Goal: Transaction & Acquisition: Purchase product/service

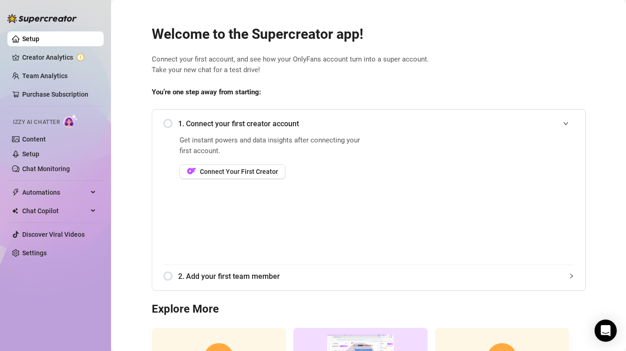
click at [167, 125] on div "1. Connect your first creator account" at bounding box center [368, 123] width 411 height 23
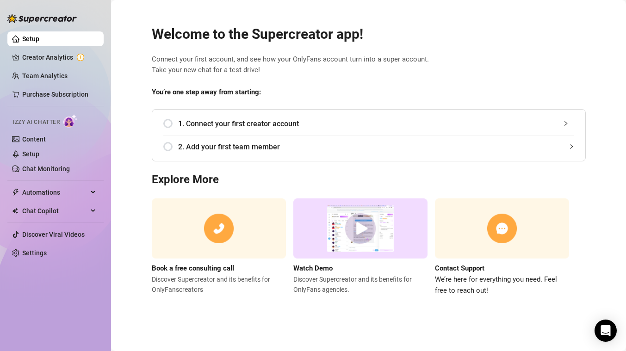
click at [236, 125] on span "1. Connect your first creator account" at bounding box center [376, 124] width 396 height 12
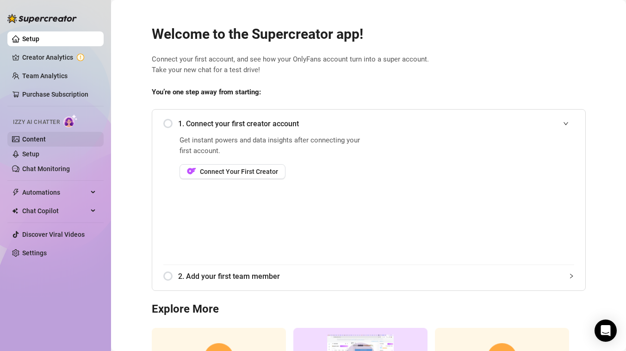
click at [46, 140] on link "Content" at bounding box center [34, 139] width 24 height 7
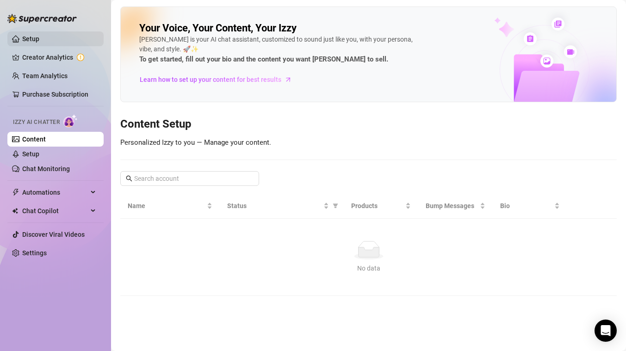
click at [39, 38] on link "Setup" at bounding box center [30, 38] width 17 height 7
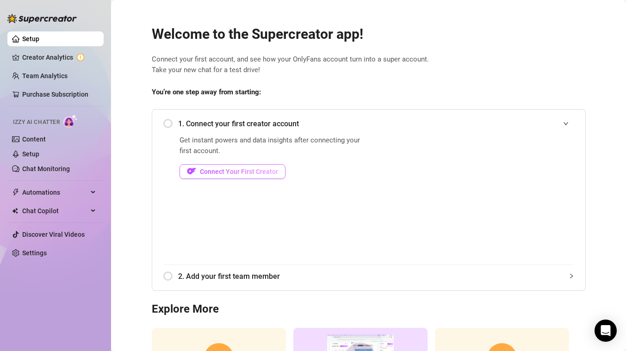
click at [228, 172] on span "Connect Your First Creator" at bounding box center [239, 171] width 78 height 7
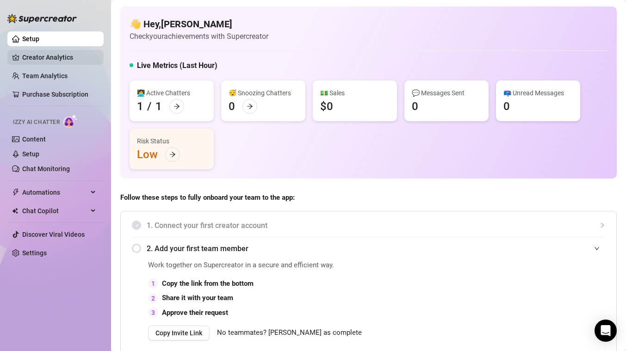
click at [51, 59] on link "Creator Analytics" at bounding box center [59, 57] width 74 height 15
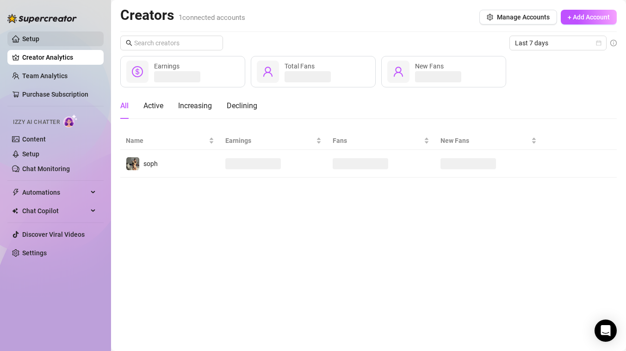
click at [39, 37] on link "Setup" at bounding box center [30, 38] width 17 height 7
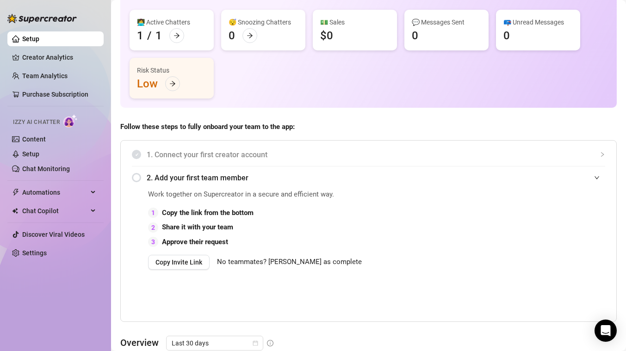
scroll to position [120, 0]
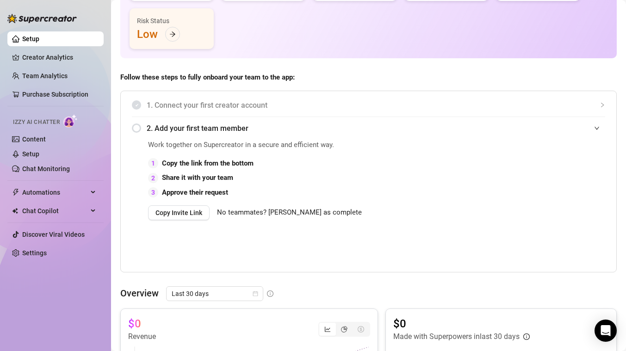
click at [285, 213] on span "No teammates? [PERSON_NAME] as complete" at bounding box center [289, 212] width 145 height 11
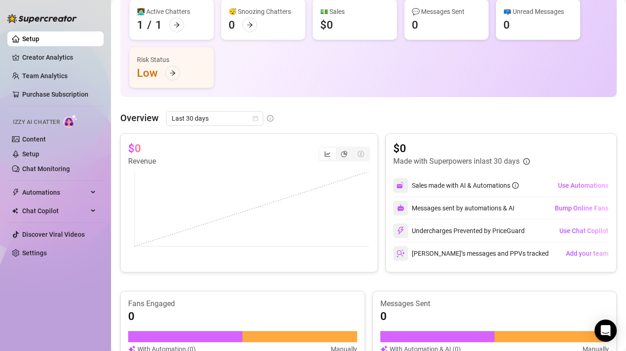
scroll to position [0, 0]
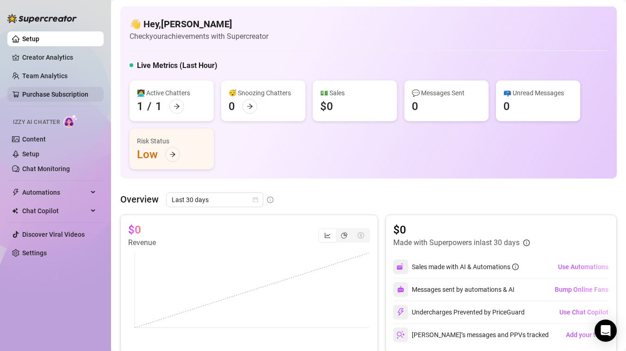
click at [53, 96] on link "Purchase Subscription" at bounding box center [55, 94] width 66 height 7
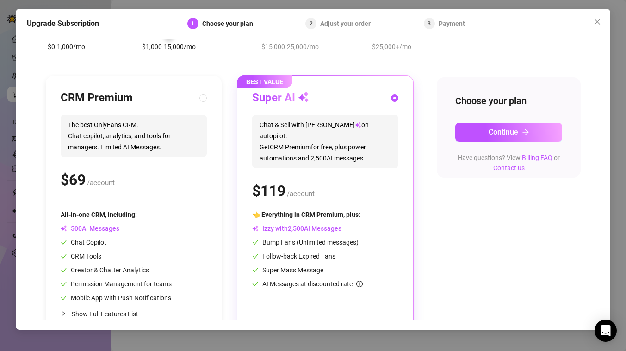
scroll to position [80, 0]
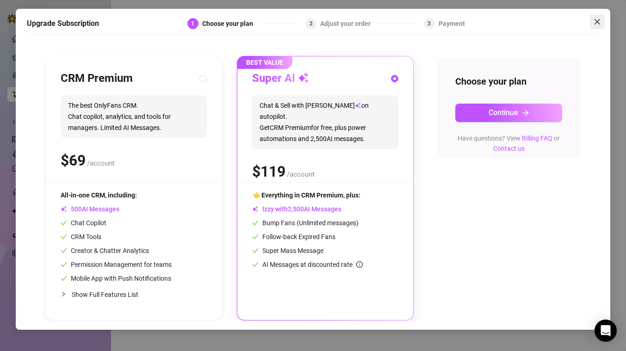
click at [598, 25] on icon "close" at bounding box center [597, 21] width 7 height 7
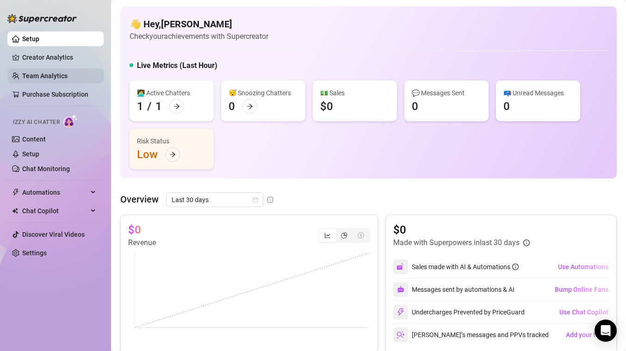
click at [48, 73] on link "Team Analytics" at bounding box center [44, 75] width 45 height 7
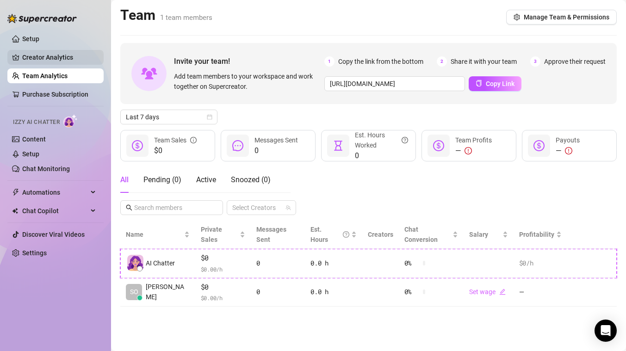
click at [62, 61] on link "Creator Analytics" at bounding box center [59, 57] width 74 height 15
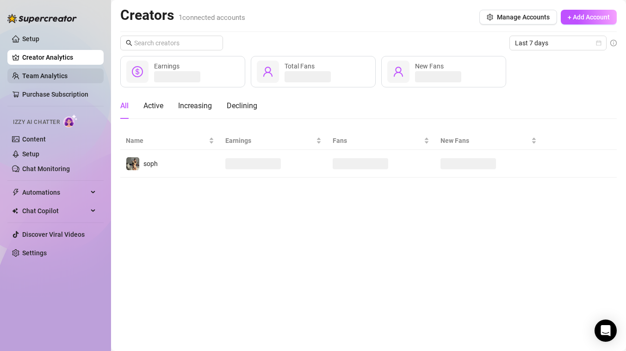
click at [62, 74] on link "Team Analytics" at bounding box center [44, 75] width 45 height 7
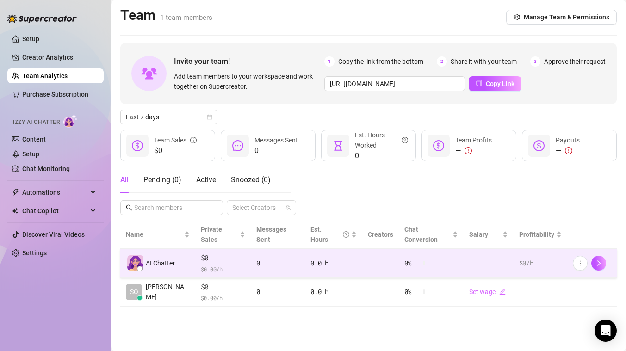
click at [195, 253] on td "$0 $ 0.00 /h" at bounding box center [223, 263] width 56 height 29
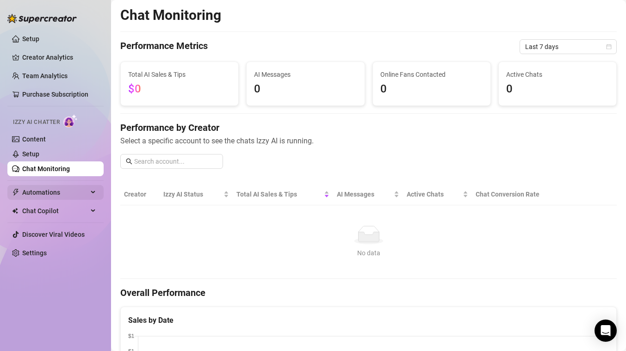
click at [57, 193] on span "Automations" at bounding box center [55, 192] width 66 height 15
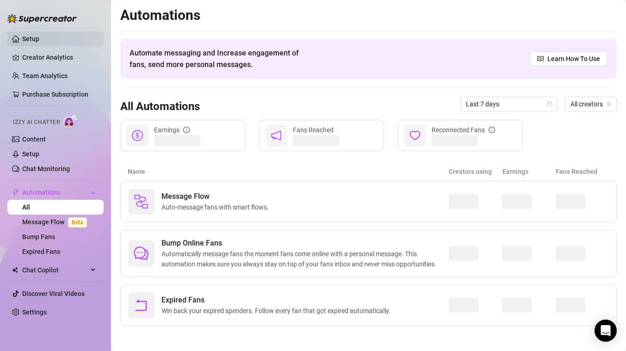
click at [39, 43] on link "Setup" at bounding box center [30, 38] width 17 height 7
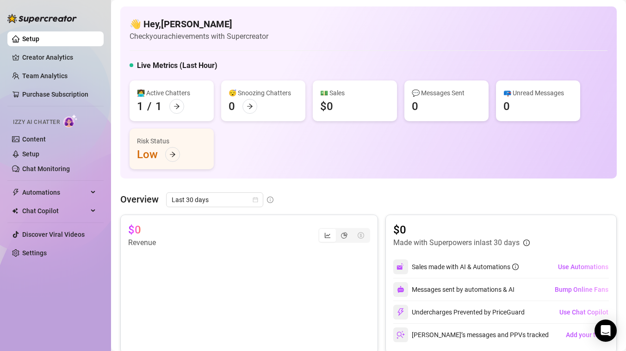
click at [291, 36] on div "👋 Hey, [PERSON_NAME] Check your achievements with Supercreator" at bounding box center [369, 30] width 478 height 25
click at [51, 60] on link "Creator Analytics" at bounding box center [59, 57] width 74 height 15
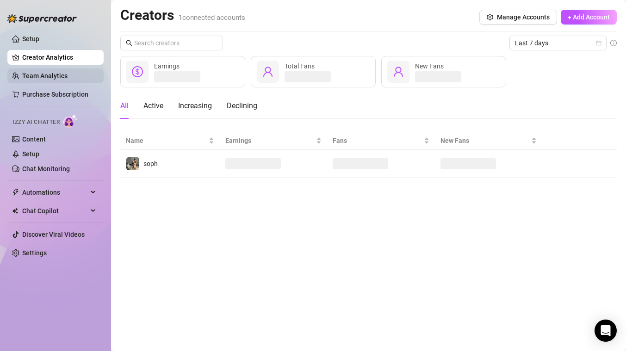
click at [49, 76] on link "Team Analytics" at bounding box center [44, 75] width 45 height 7
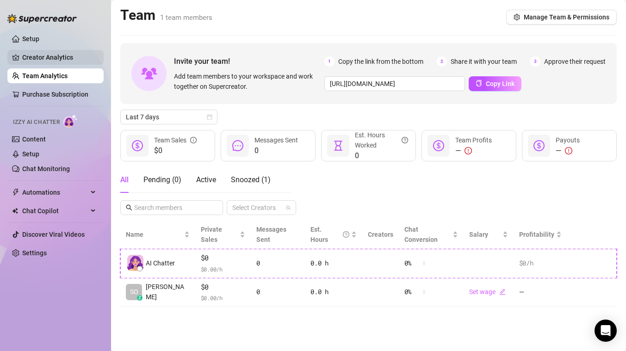
click at [60, 60] on link "Creator Analytics" at bounding box center [59, 57] width 74 height 15
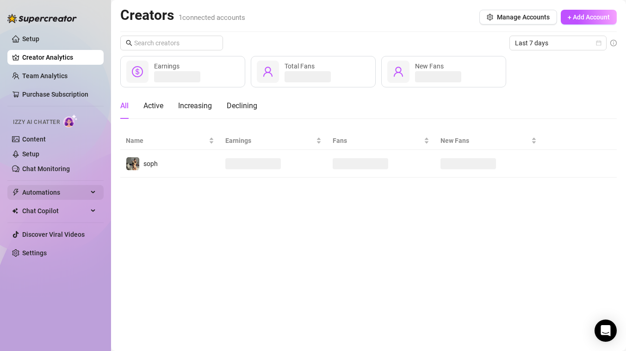
click at [68, 192] on span "Automations" at bounding box center [55, 192] width 66 height 15
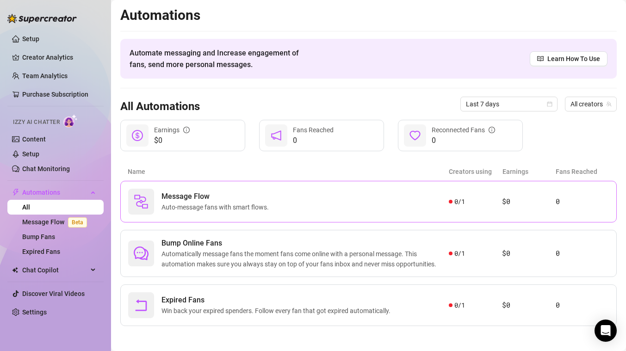
click at [225, 211] on span "Auto-message fans with smart flows." at bounding box center [216, 207] width 111 height 10
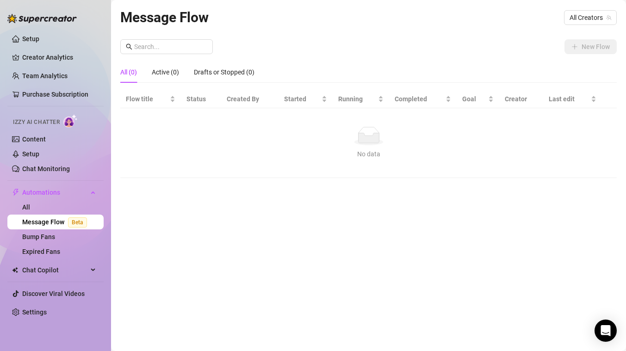
click at [387, 52] on div "New Flow" at bounding box center [368, 46] width 496 height 15
click at [39, 35] on link "Setup" at bounding box center [30, 38] width 17 height 7
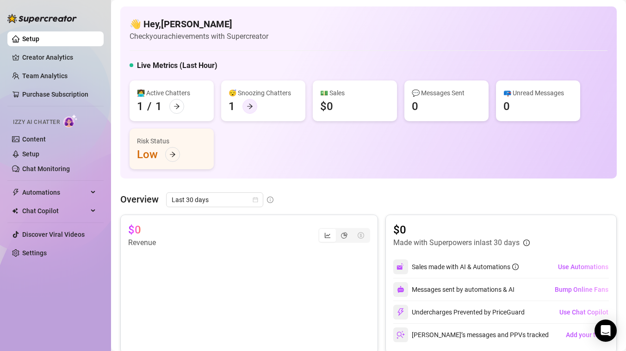
click at [247, 104] on icon "arrow-right" at bounding box center [250, 106] width 6 height 6
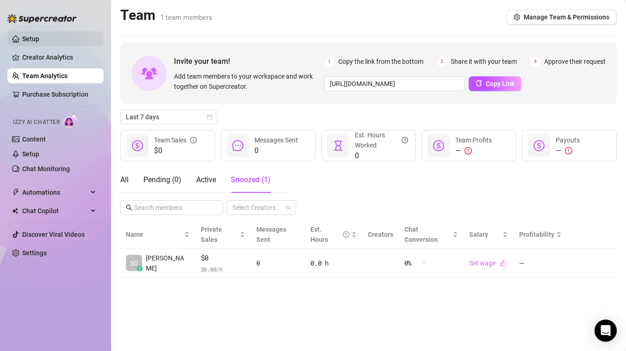
click at [39, 40] on link "Setup" at bounding box center [30, 38] width 17 height 7
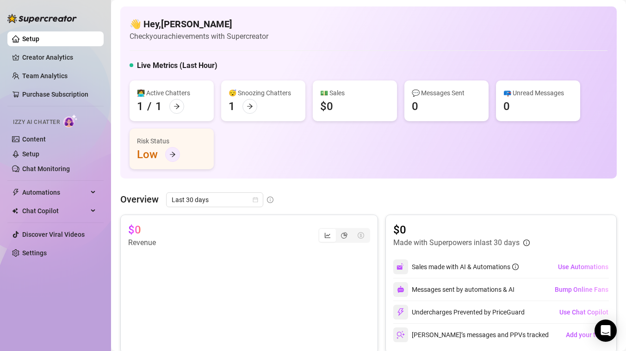
click at [174, 158] on div at bounding box center [172, 154] width 15 height 15
click at [46, 143] on link "Content" at bounding box center [34, 139] width 24 height 7
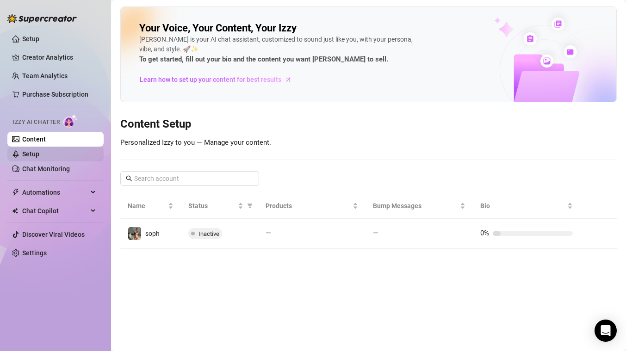
click at [39, 154] on link "Setup" at bounding box center [30, 153] width 17 height 7
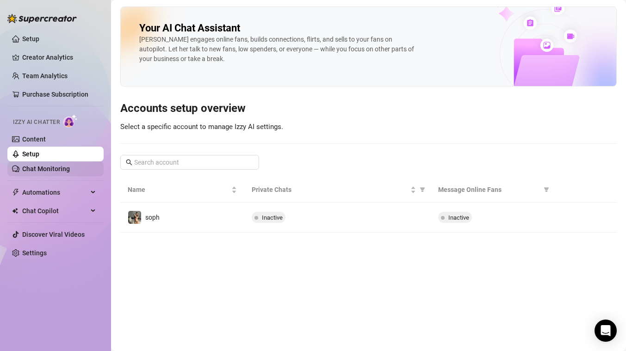
click at [62, 167] on link "Chat Monitoring" at bounding box center [46, 168] width 48 height 7
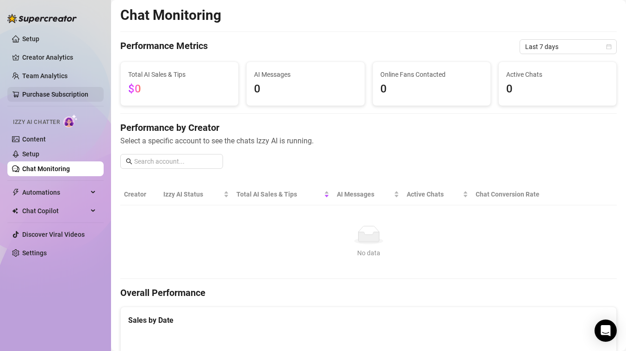
click at [42, 95] on link "Purchase Subscription" at bounding box center [55, 94] width 66 height 7
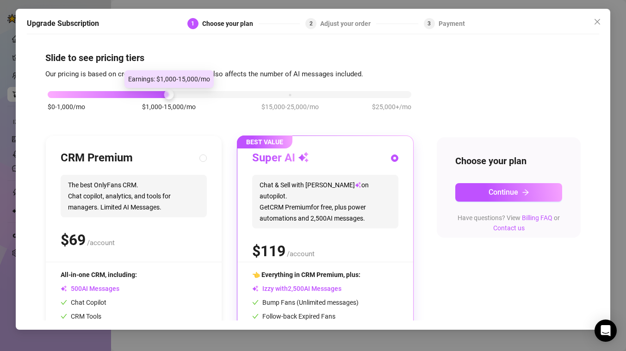
drag, startPoint x: 166, startPoint y: 96, endPoint x: 189, endPoint y: 97, distance: 23.6
click at [189, 95] on div "$0-1,000/mo $1,000-15,000/mo $15,000-25,000/mo $25,000+/mo" at bounding box center [230, 92] width 364 height 6
click at [203, 95] on div at bounding box center [230, 94] width 364 height 7
click at [601, 23] on span "Close" at bounding box center [597, 21] width 15 height 7
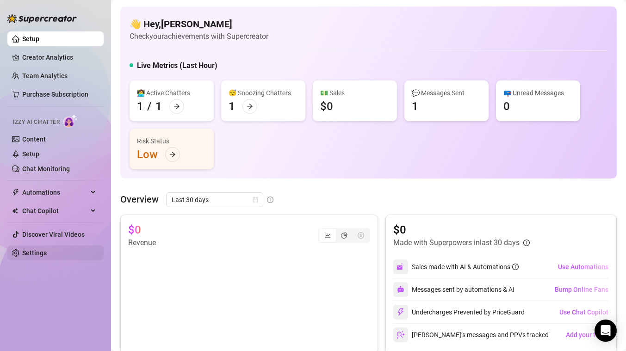
click at [43, 257] on link "Settings" at bounding box center [34, 252] width 25 height 7
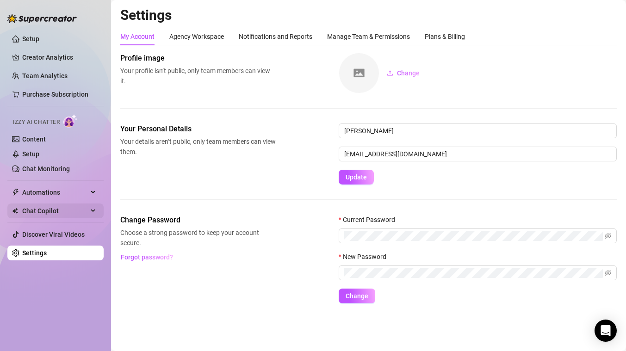
click at [62, 211] on span "Chat Copilot" at bounding box center [55, 211] width 66 height 15
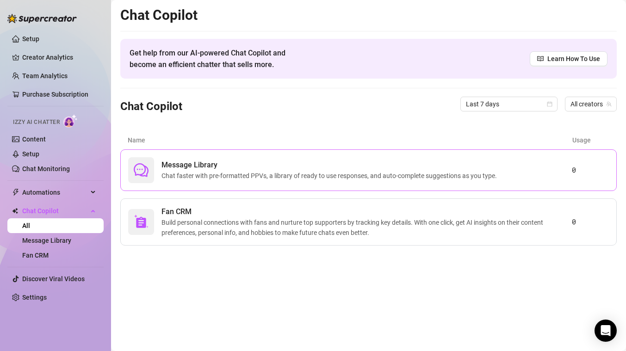
click at [251, 173] on span "Chat faster with pre-formatted PPVs, a library of ready to use responses, and a…" at bounding box center [330, 176] width 339 height 10
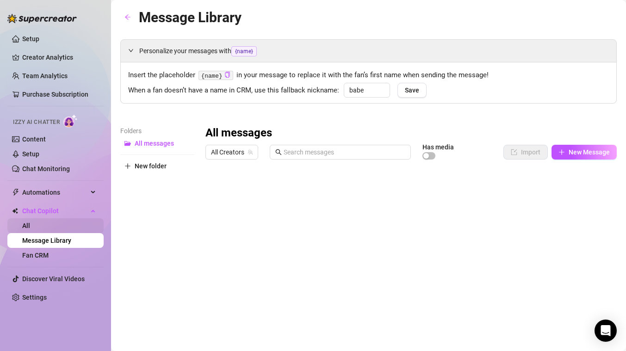
click at [30, 228] on link "All" at bounding box center [26, 225] width 8 height 7
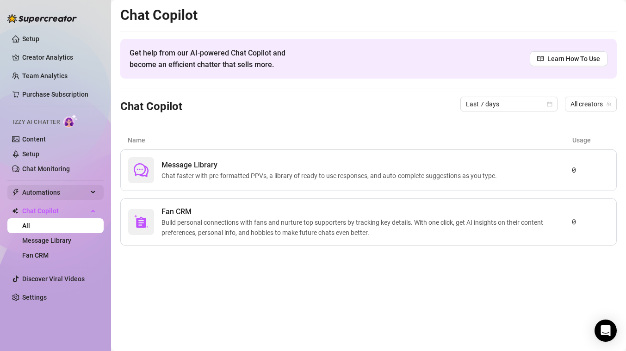
click at [48, 193] on span "Automations" at bounding box center [55, 192] width 66 height 15
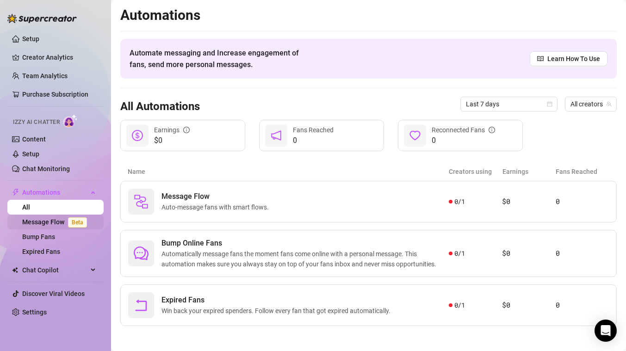
click at [55, 223] on link "Message Flow Beta" at bounding box center [56, 221] width 68 height 7
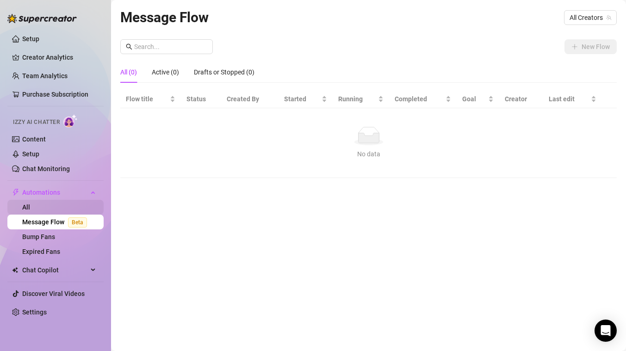
click at [30, 208] on link "All" at bounding box center [26, 207] width 8 height 7
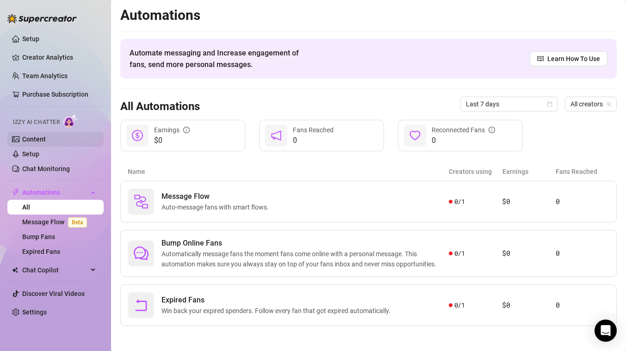
click at [46, 142] on link "Content" at bounding box center [34, 139] width 24 height 7
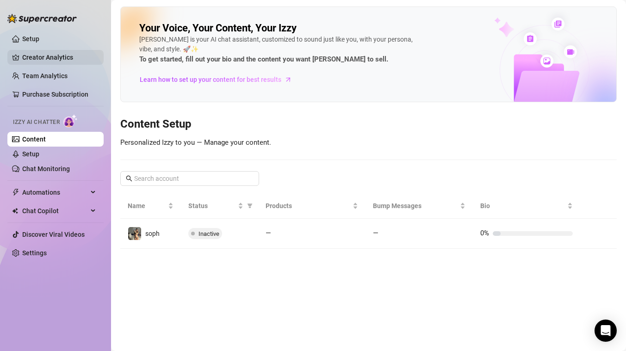
click at [48, 56] on link "Creator Analytics" at bounding box center [59, 57] width 74 height 15
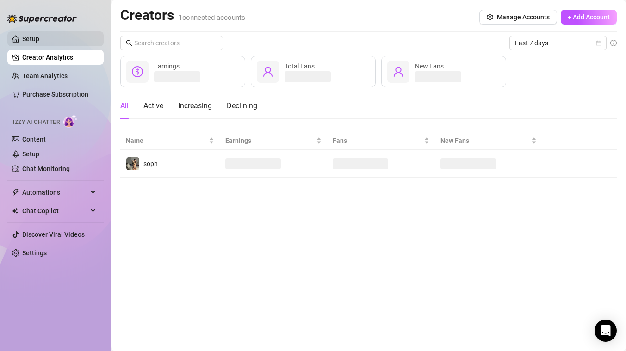
click at [39, 40] on link "Setup" at bounding box center [30, 38] width 17 height 7
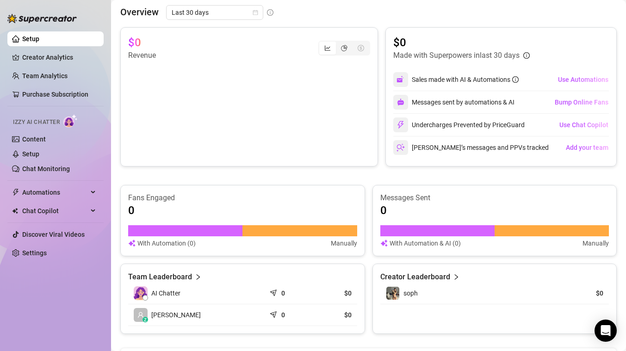
scroll to position [364, 0]
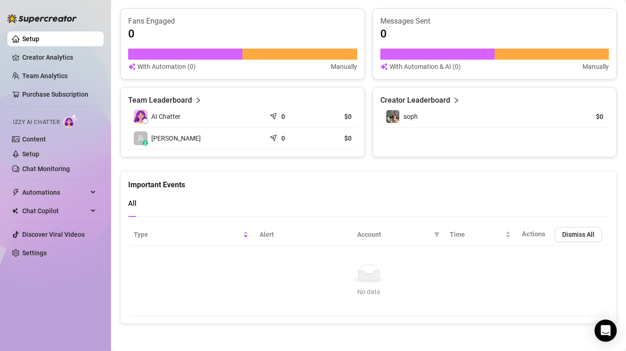
click at [140, 119] on img at bounding box center [141, 117] width 14 height 14
click at [351, 115] on article "$0" at bounding box center [334, 116] width 35 height 9
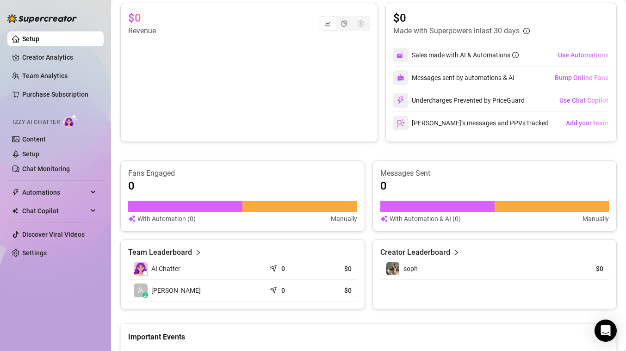
scroll to position [0, 0]
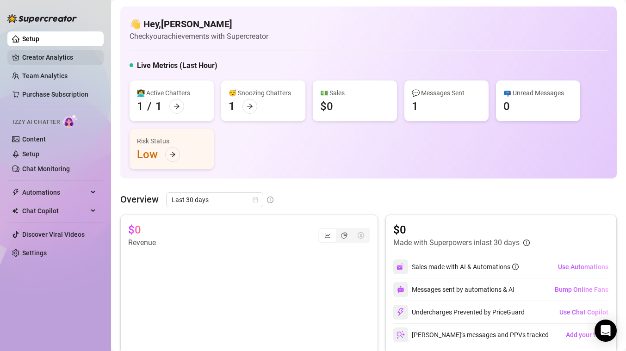
click at [54, 57] on link "Creator Analytics" at bounding box center [59, 57] width 74 height 15
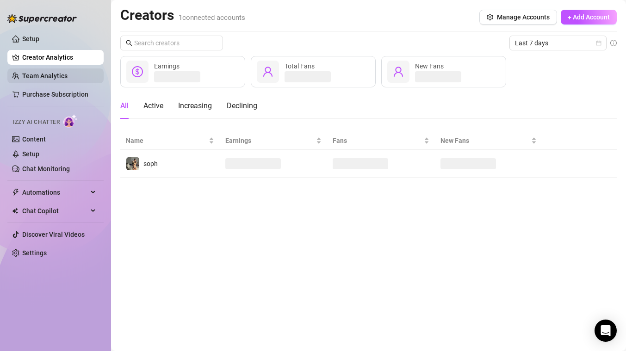
click at [51, 76] on link "Team Analytics" at bounding box center [44, 75] width 45 height 7
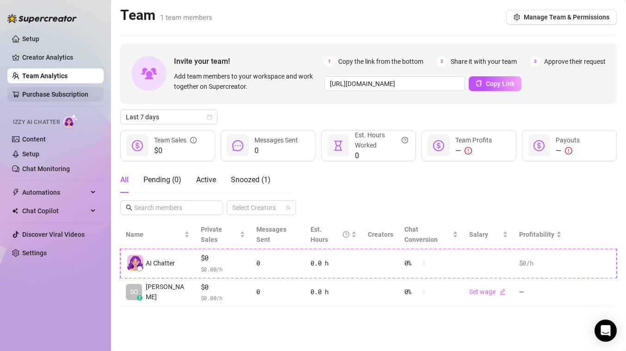
click at [62, 94] on link "Purchase Subscription" at bounding box center [55, 94] width 66 height 7
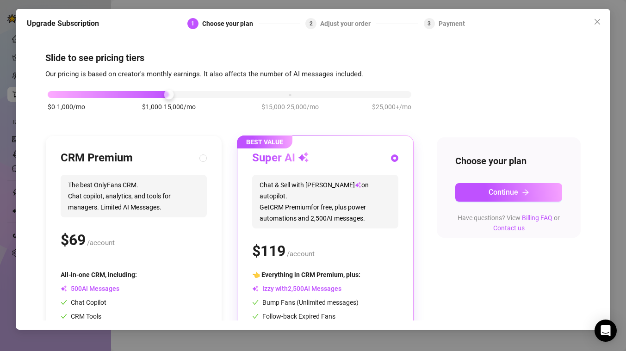
click at [595, 30] on div "Upgrade Subscription 1 Choose your plan 2 Adjust your order 3 Payment" at bounding box center [313, 26] width 572 height 16
click at [596, 25] on button "Close" at bounding box center [597, 21] width 15 height 15
